Goal: Task Accomplishment & Management: Use online tool/utility

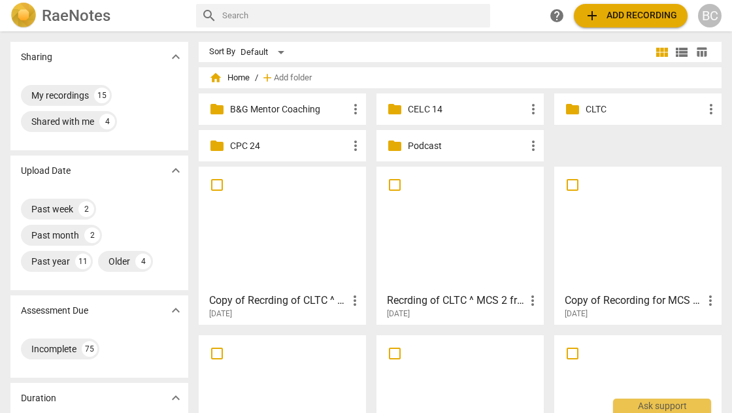
click at [301, 303] on h3 "Copy of Recrding of CLTC ^ MCS 2 fro [PERSON_NAME]" at bounding box center [278, 301] width 138 height 16
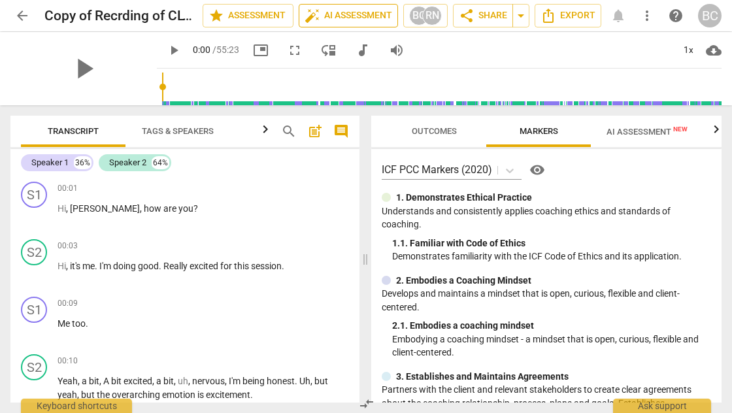
click at [349, 18] on span "auto_fix_high AI Assessment" at bounding box center [349, 16] width 88 height 16
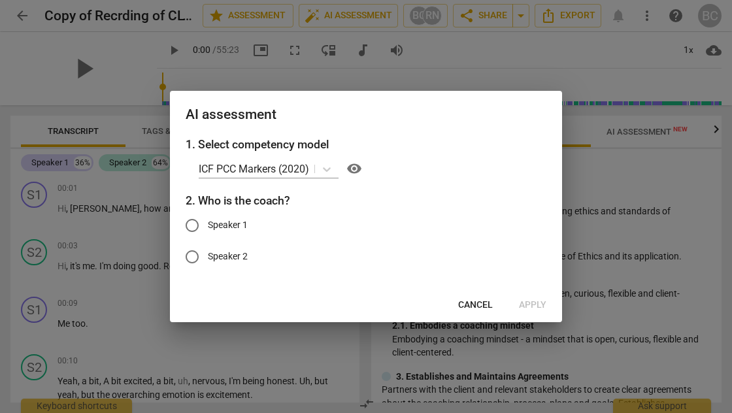
click at [192, 225] on input "Speaker 1" at bounding box center [192, 225] width 31 height 31
radio input "true"
click at [532, 299] on span "Apply" at bounding box center [532, 305] width 27 height 13
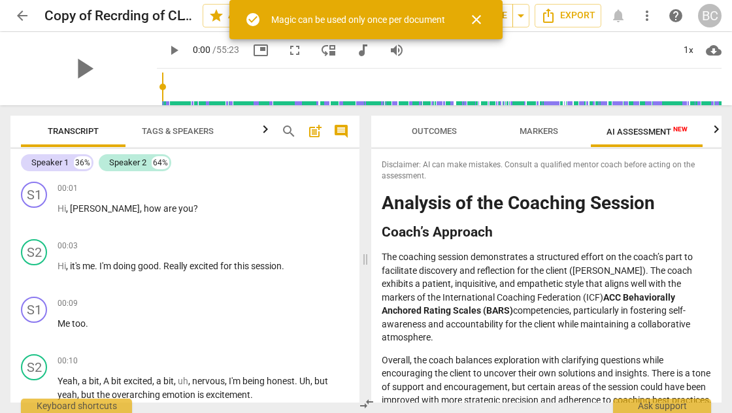
click at [486, 56] on div "play_arrow 0:00 / 55:23 picture_in_picture fullscreen move_down audiotrack volu…" at bounding box center [439, 50] width 565 height 37
click at [473, 18] on span "close" at bounding box center [477, 20] width 16 height 16
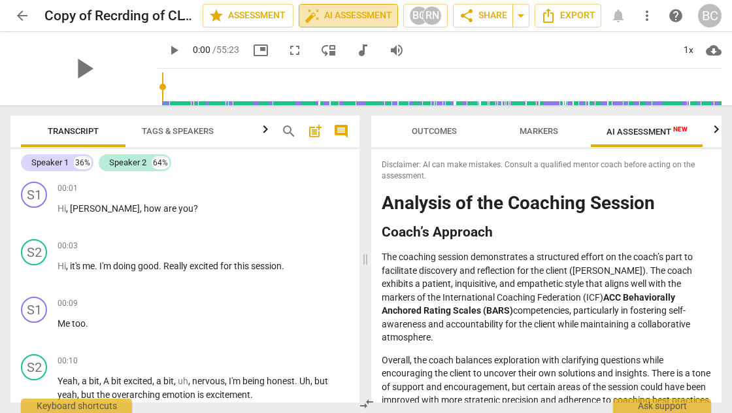
click at [360, 16] on span "auto_fix_high AI Assessment" at bounding box center [349, 16] width 88 height 16
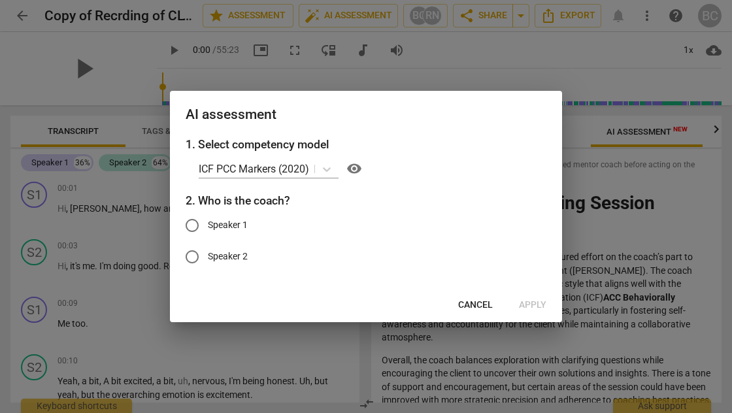
click at [473, 303] on span "Cancel" at bounding box center [475, 305] width 35 height 13
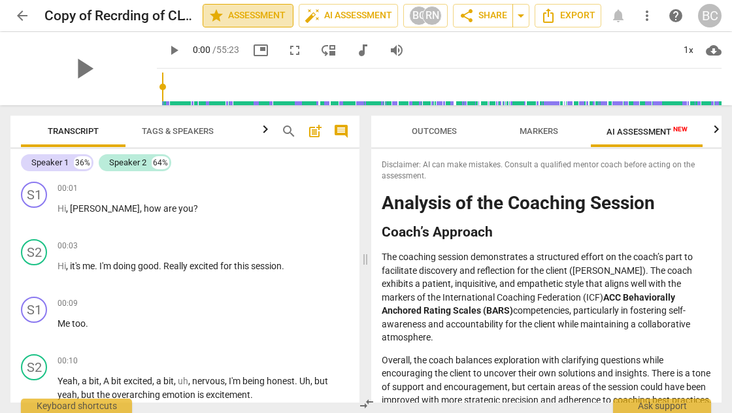
click at [244, 14] on span "star Assessment" at bounding box center [248, 16] width 79 height 16
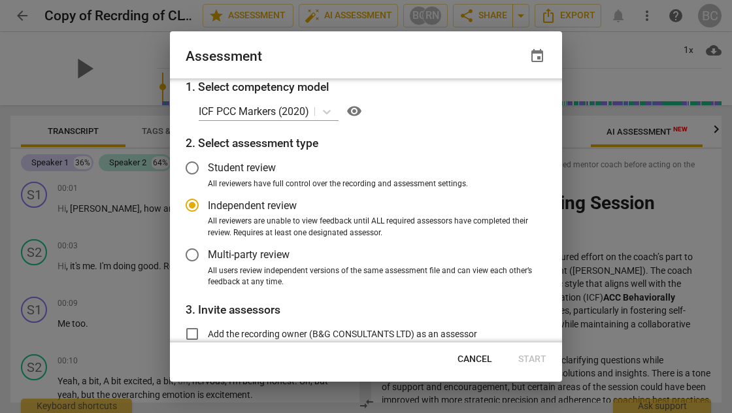
scroll to position [141, 0]
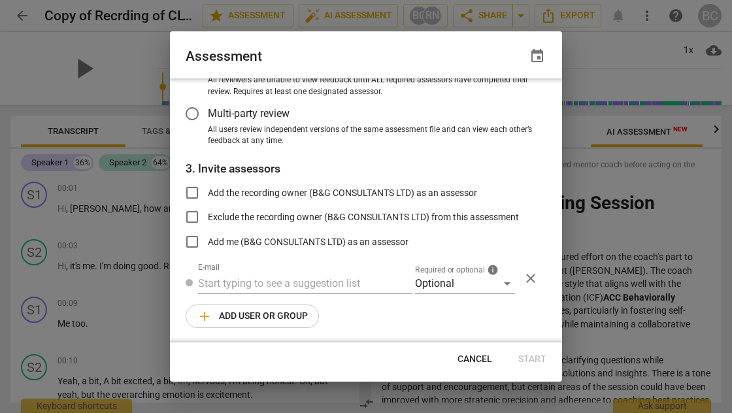
radio input "false"
click at [190, 189] on input "Add the recording owner (B&G CONSULTANTS LTD) as an assessor" at bounding box center [192, 192] width 31 height 31
checkbox input "true"
click at [534, 358] on span "Start" at bounding box center [532, 359] width 28 height 13
radio input "false"
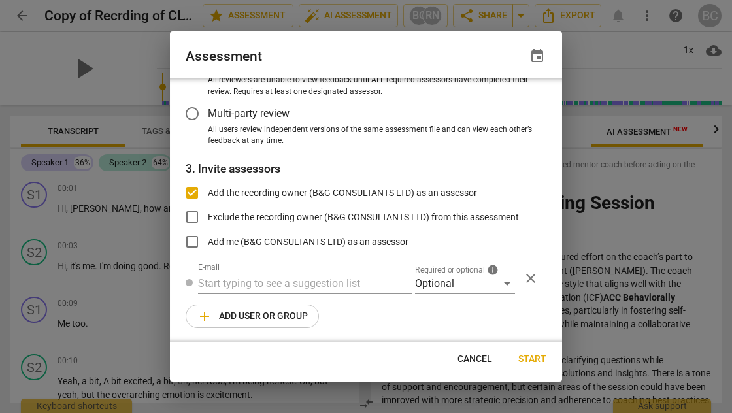
type input "B&G CONSULTANTS LTD <[EMAIL_ADDRESS][DOMAIN_NAME]>"
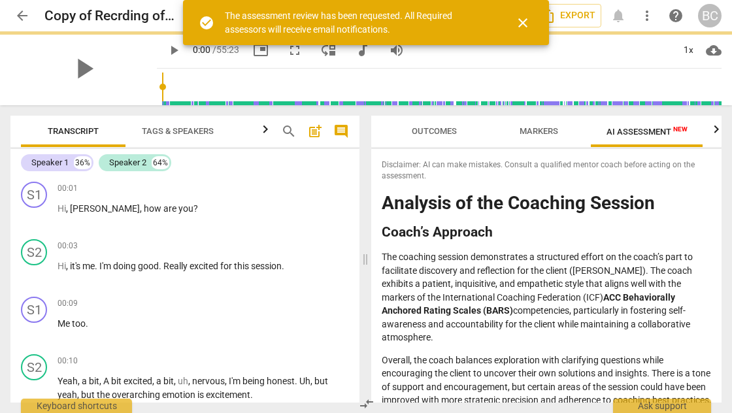
radio input "false"
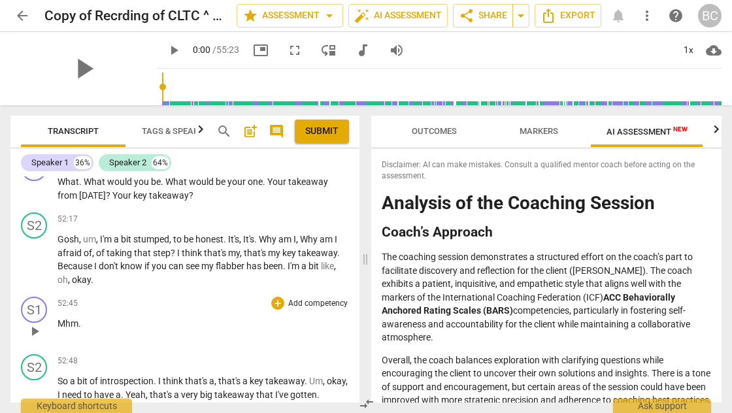
scroll to position [13244, 0]
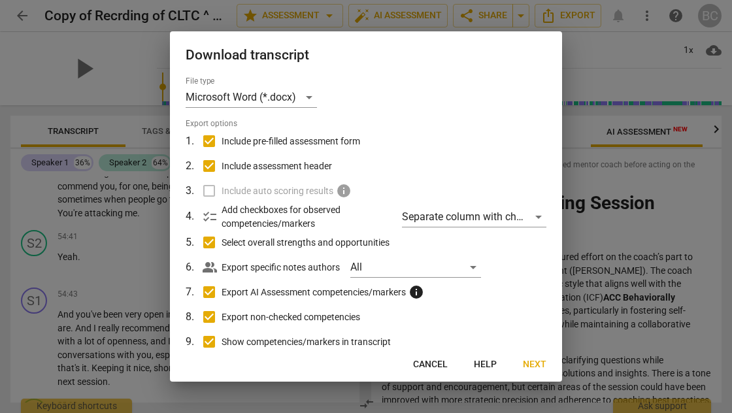
click at [537, 364] on span "Next" at bounding box center [535, 364] width 24 height 13
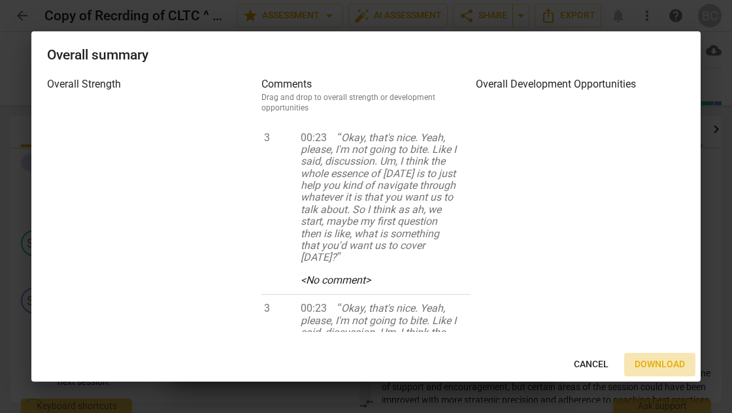
click at [658, 362] on span "Download" at bounding box center [660, 364] width 50 height 13
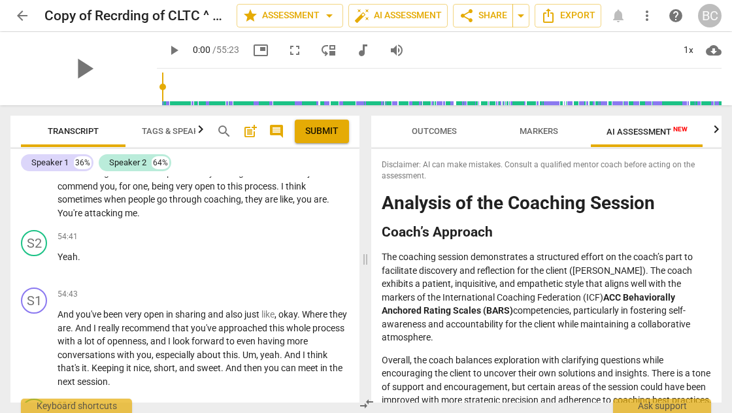
click at [24, 14] on span "arrow_back" at bounding box center [22, 16] width 16 height 16
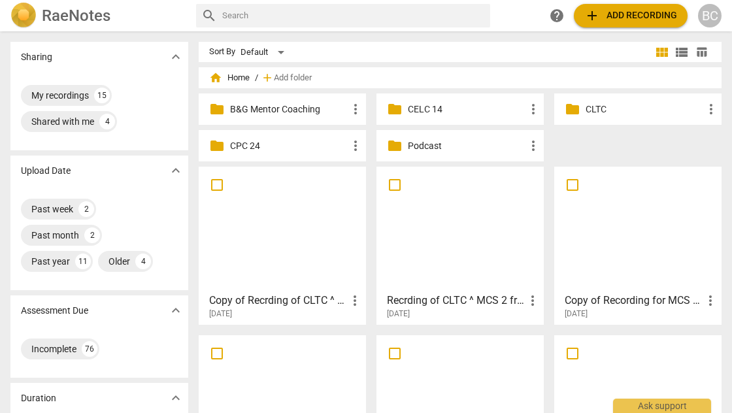
click at [309, 299] on h3 "Copy of Recrding of CLTC ^ MCS 2 fro [PERSON_NAME]" at bounding box center [278, 301] width 138 height 16
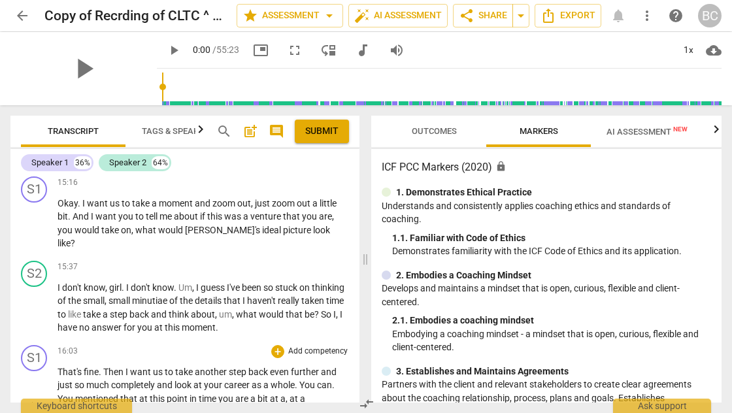
scroll to position [3506, 0]
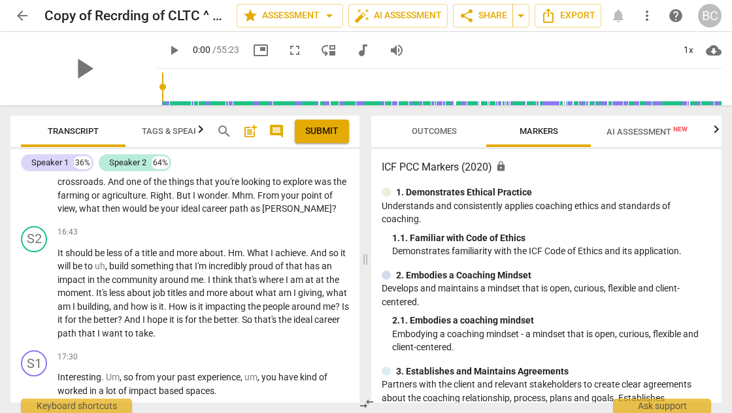
click at [439, 132] on span "Outcomes" at bounding box center [434, 131] width 45 height 10
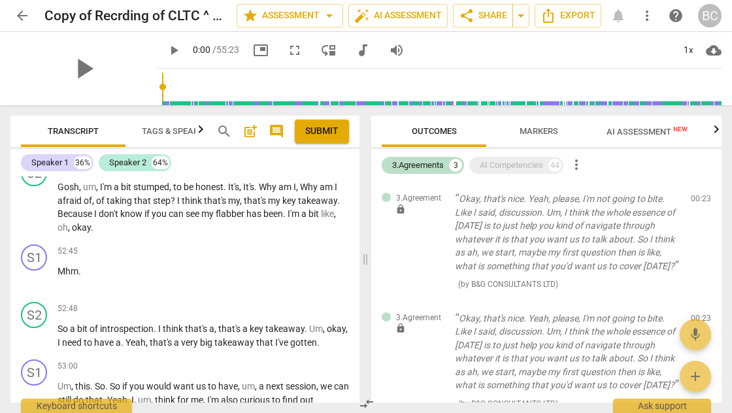
scroll to position [13204, 0]
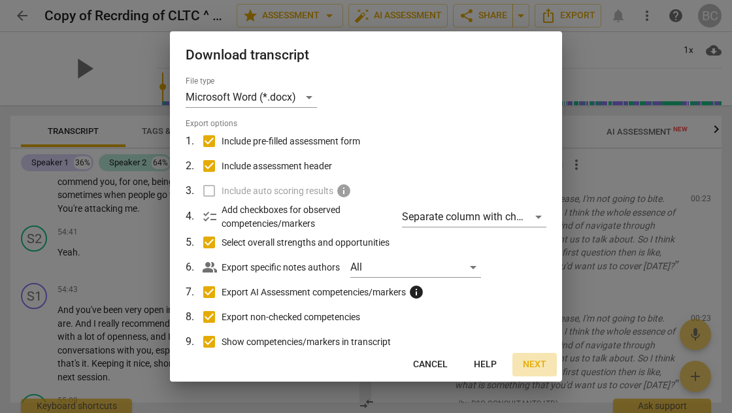
click at [530, 364] on span "Next" at bounding box center [535, 364] width 24 height 13
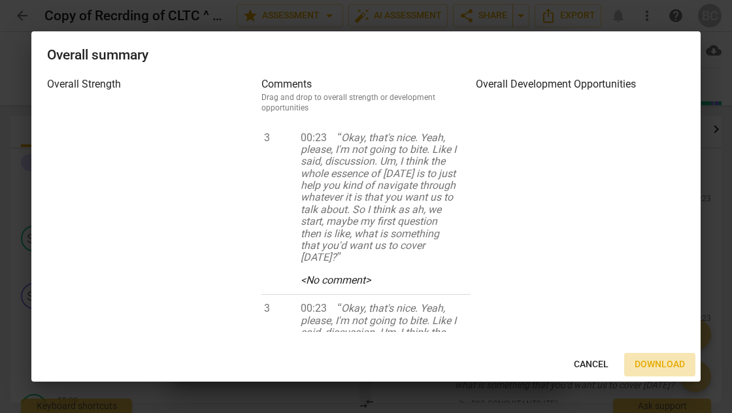
click at [664, 364] on span "Download" at bounding box center [660, 364] width 50 height 13
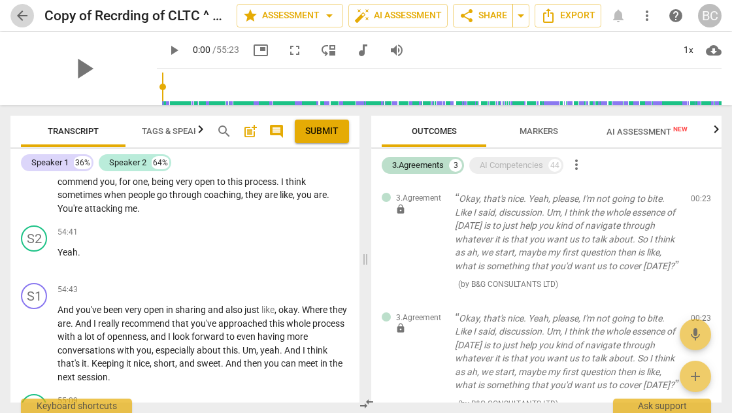
click at [22, 18] on span "arrow_back" at bounding box center [22, 16] width 16 height 16
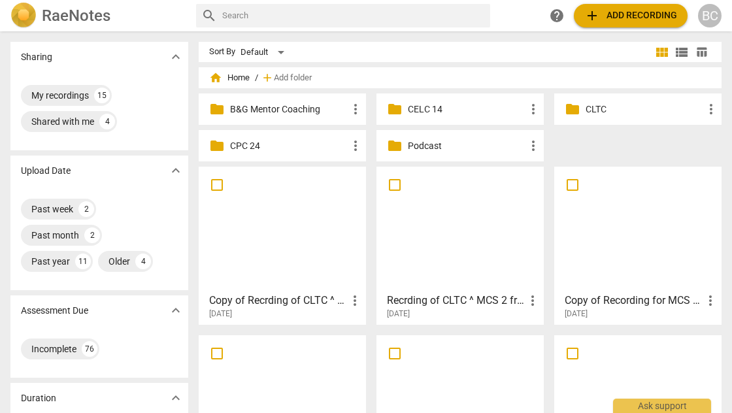
click at [588, 109] on p "CLTC" at bounding box center [645, 110] width 118 height 14
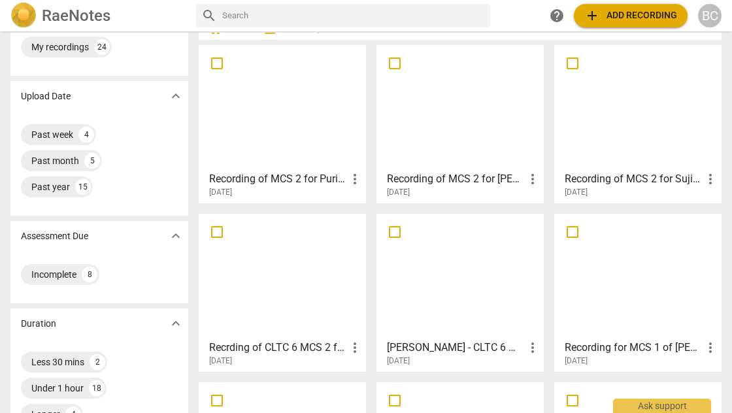
scroll to position [84, 0]
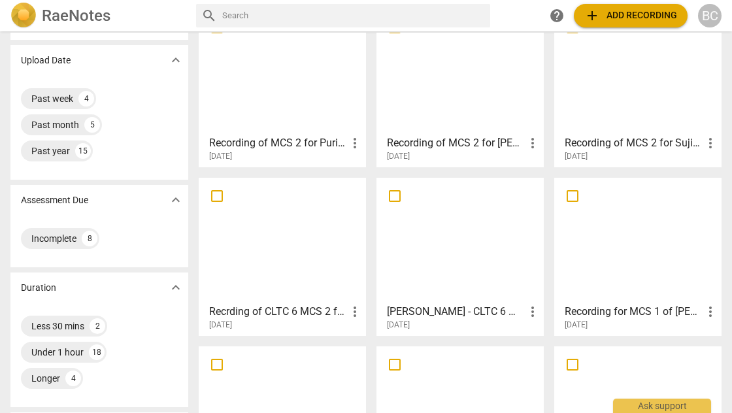
click at [315, 280] on div at bounding box center [282, 240] width 158 height 116
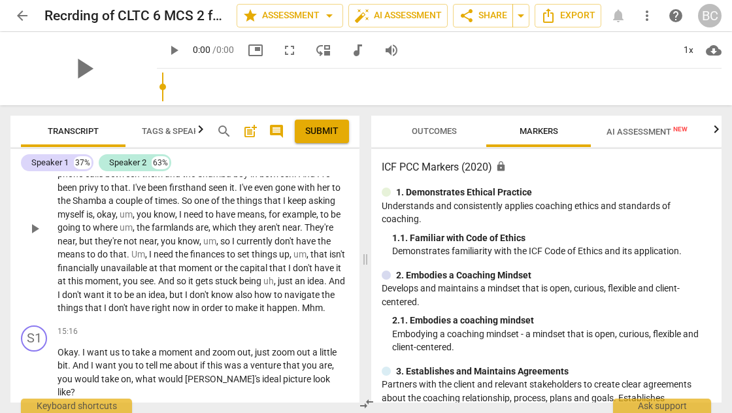
scroll to position [3714, 0]
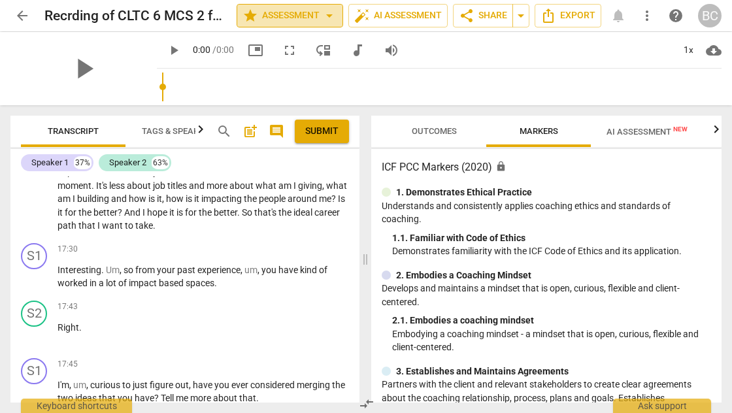
click at [296, 15] on span "star Assessment arrow_drop_down" at bounding box center [290, 16] width 95 height 16
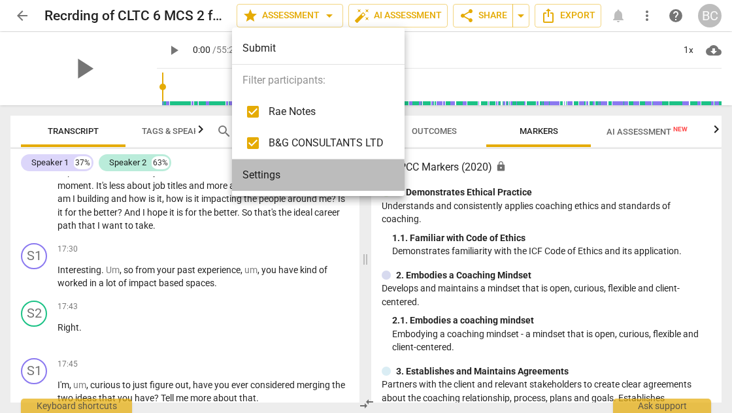
click at [270, 176] on li "Settings" at bounding box center [318, 175] width 173 height 31
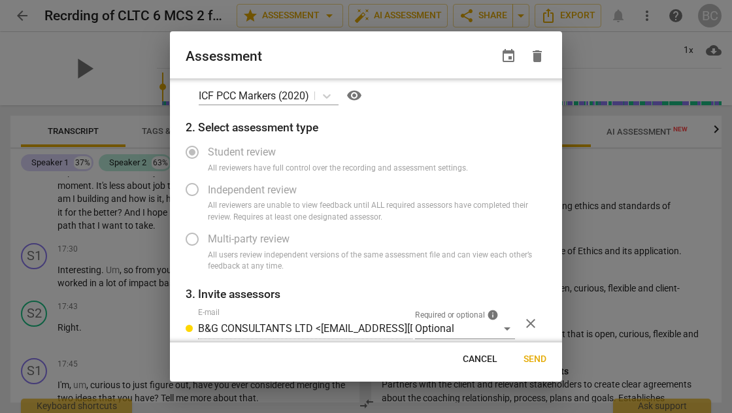
scroll to position [61, 0]
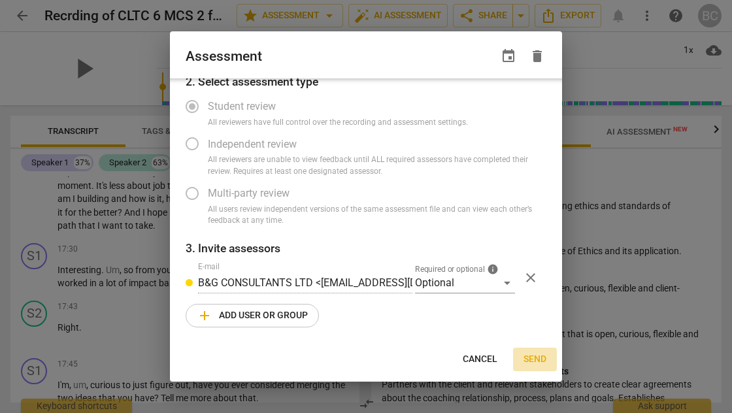
click at [532, 359] on span "Send" at bounding box center [535, 359] width 23 height 13
radio input "false"
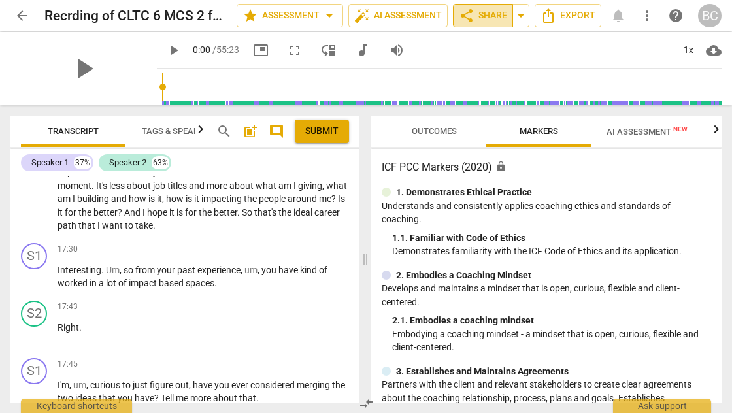
click at [481, 16] on span "share Share" at bounding box center [483, 16] width 48 height 16
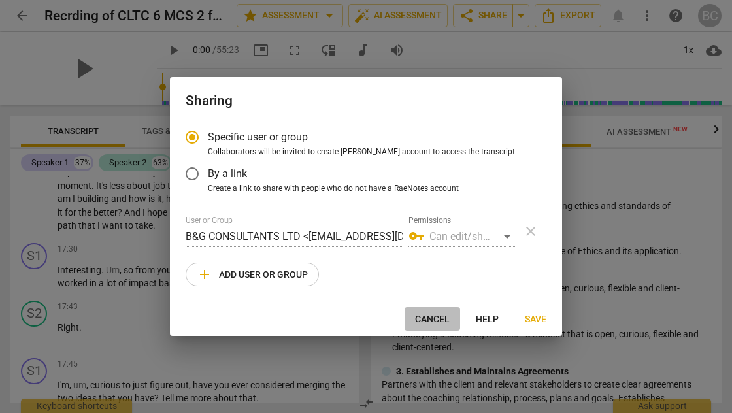
click at [432, 321] on span "Cancel" at bounding box center [432, 319] width 35 height 13
radio input "false"
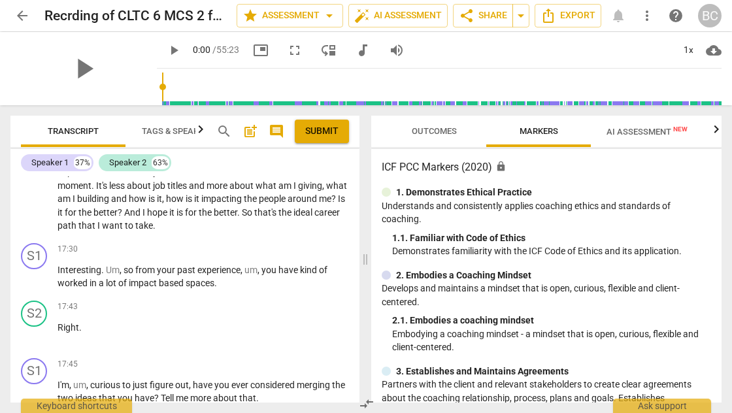
click at [439, 129] on span "Outcomes" at bounding box center [434, 131] width 45 height 10
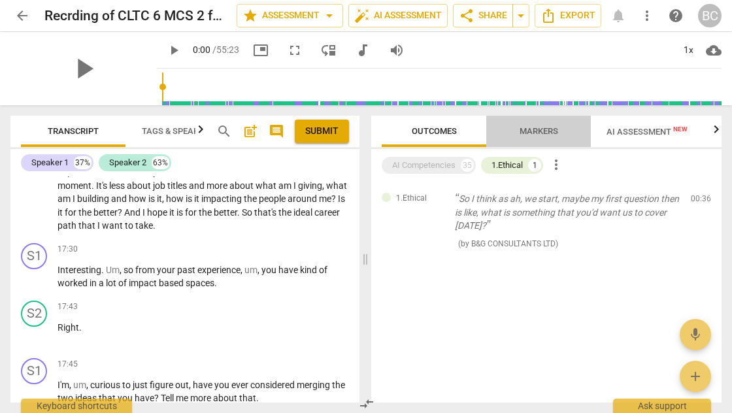
click at [541, 135] on span "Markers" at bounding box center [539, 131] width 39 height 10
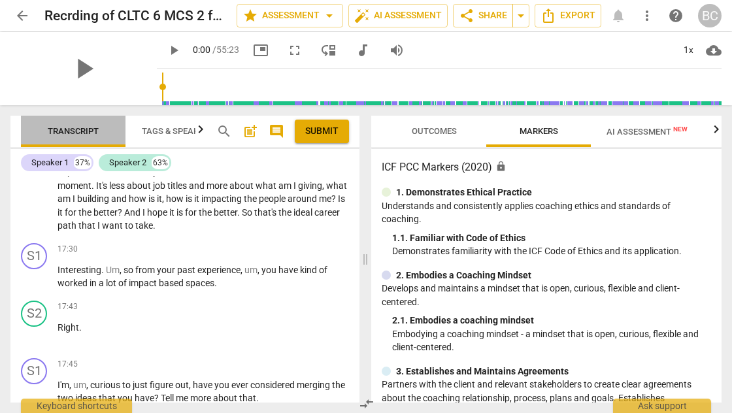
click at [69, 128] on span "Transcript" at bounding box center [73, 131] width 51 height 10
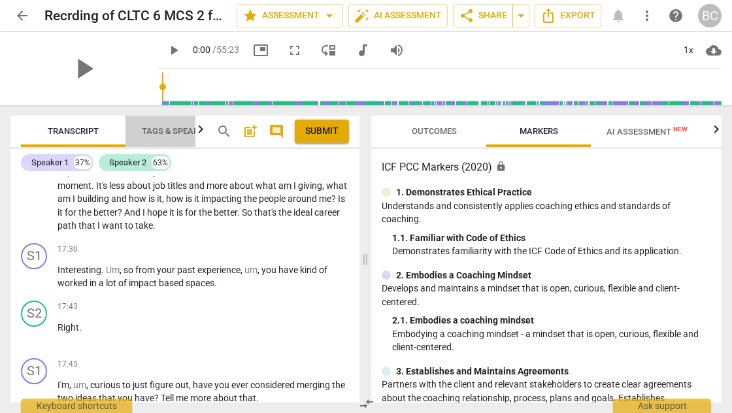
click at [164, 131] on span "Tags & Speakers" at bounding box center [178, 131] width 72 height 10
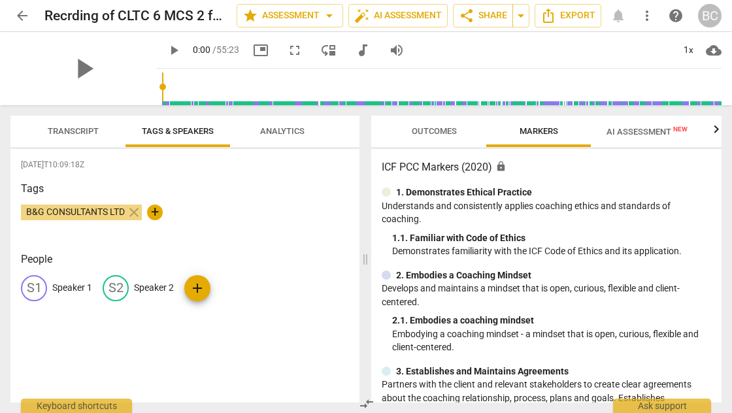
click at [229, 203] on div "Tags B&G CONSULTANTS LTD close +" at bounding box center [185, 211] width 328 height 60
click at [42, 288] on div "S1" at bounding box center [34, 288] width 26 height 26
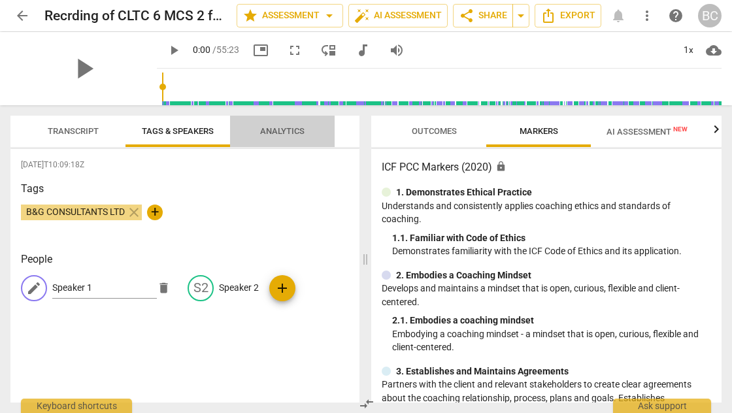
click at [275, 129] on span "Analytics" at bounding box center [282, 131] width 44 height 10
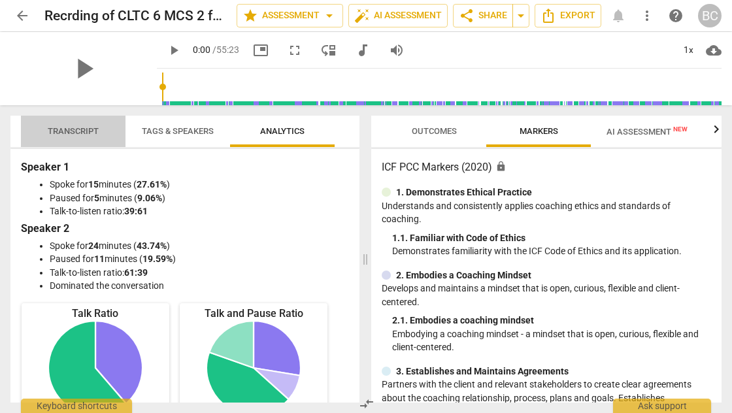
click at [71, 131] on span "Transcript" at bounding box center [73, 131] width 51 height 10
